Goal: Task Accomplishment & Management: Manage account settings

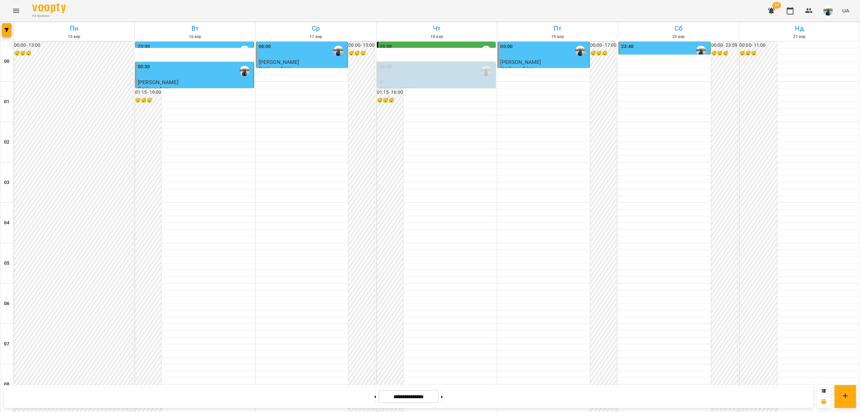
scroll to position [628, 0]
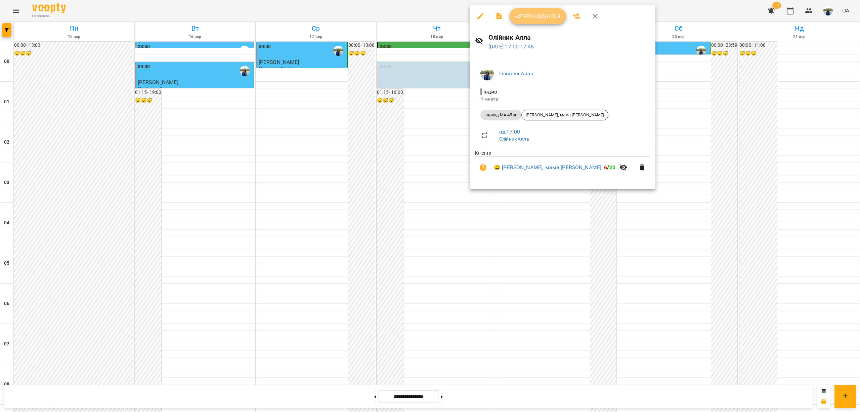
click at [542, 18] on span "Урок відбувся" at bounding box center [538, 16] width 46 height 8
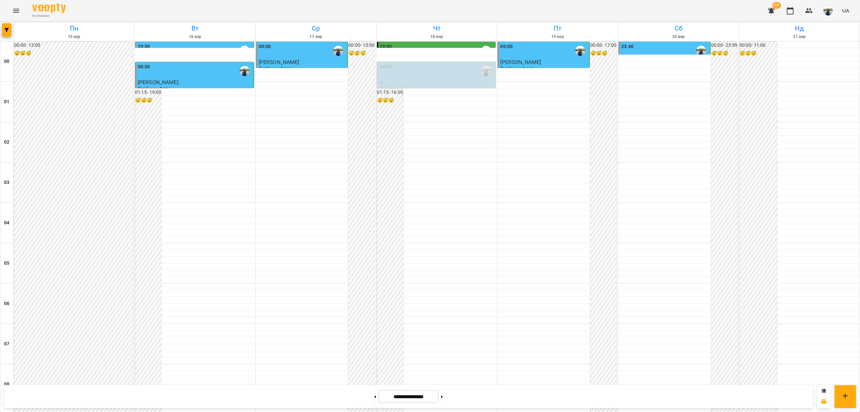
scroll to position [628, 0]
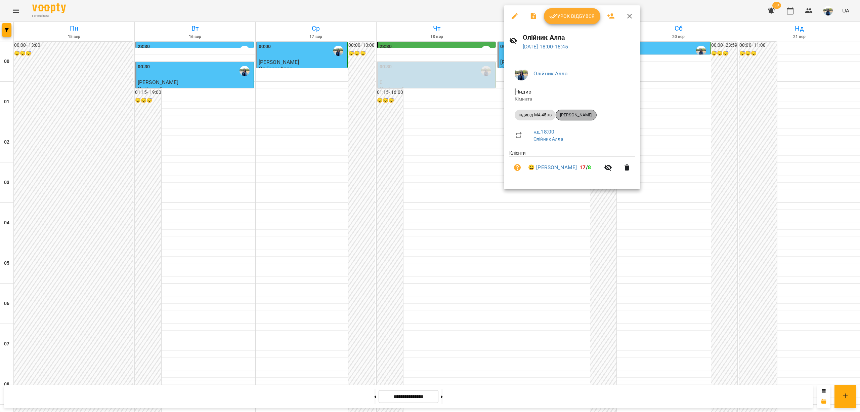
click at [589, 115] on span "[PERSON_NAME]" at bounding box center [576, 115] width 40 height 6
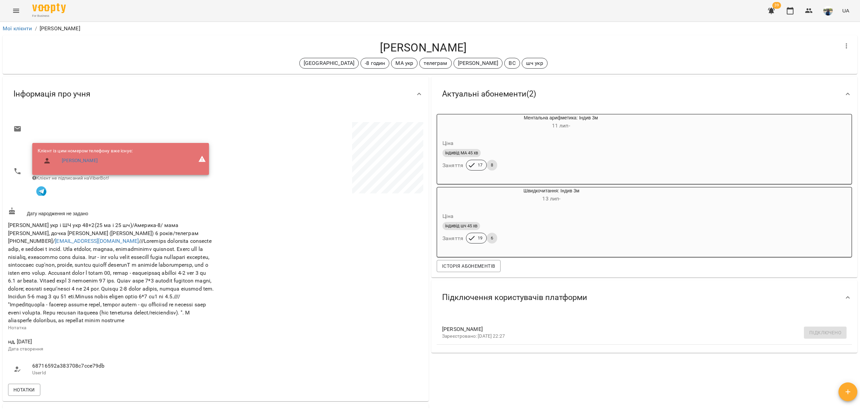
drag, startPoint x: 374, startPoint y: 44, endPoint x: 466, endPoint y: 51, distance: 93.0
click at [466, 51] on h4 "[PERSON_NAME]" at bounding box center [423, 48] width 831 height 14
copy h4 "[PERSON_NAME]"
